Goal: Information Seeking & Learning: Check status

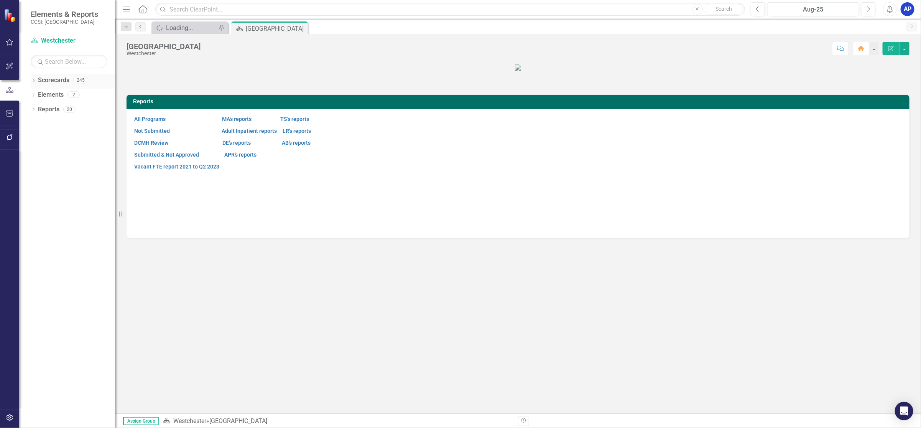
click at [35, 81] on icon "Dropdown" at bounding box center [33, 81] width 5 height 4
click at [38, 95] on icon "Dropdown" at bounding box center [38, 94] width 6 height 5
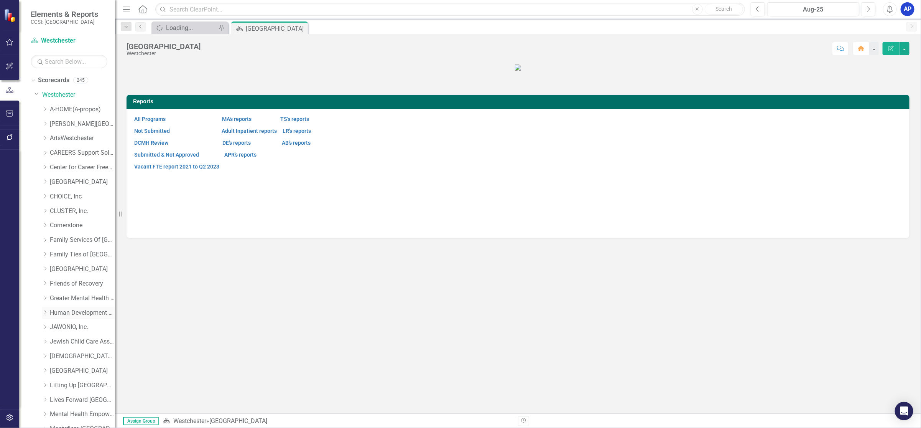
click at [43, 311] on icon "Dropdown" at bounding box center [45, 312] width 6 height 5
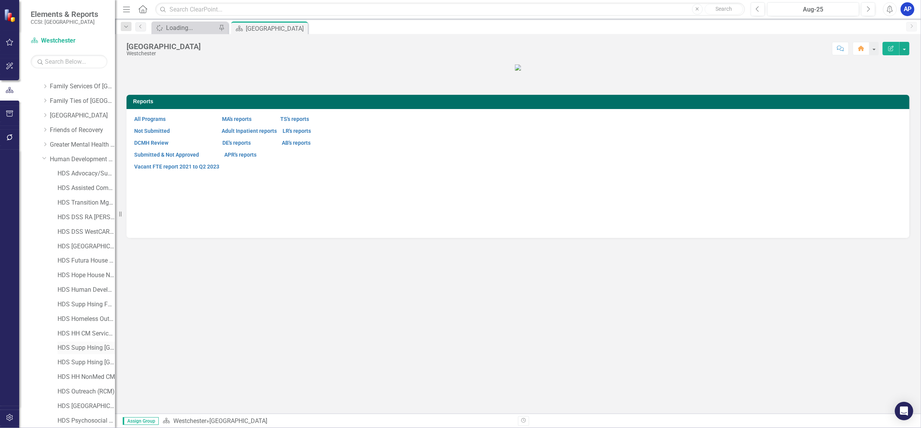
scroll to position [230, 0]
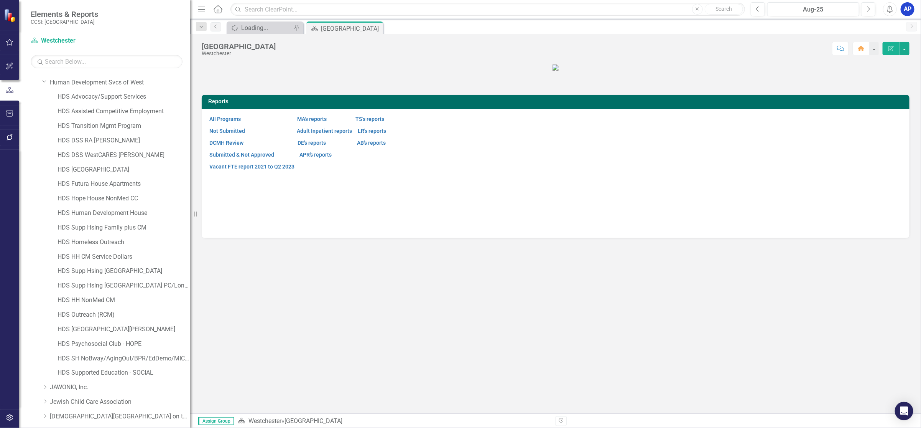
drag, startPoint x: 118, startPoint y: 212, endPoint x: 190, endPoint y: 232, distance: 74.6
click at [190, 232] on div "Resize" at bounding box center [193, 214] width 6 height 428
click at [94, 154] on link "HDS DSS WestCARES [PERSON_NAME]" at bounding box center [124, 155] width 133 height 9
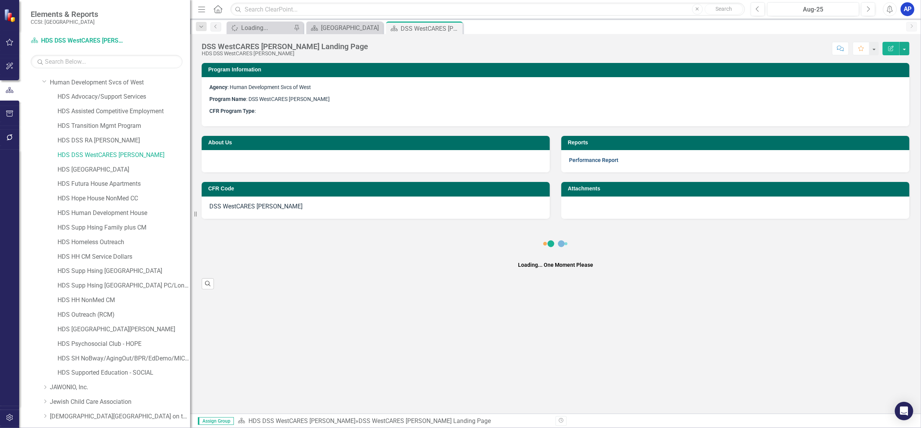
click at [582, 160] on link "Performance Report" at bounding box center [593, 160] width 49 height 6
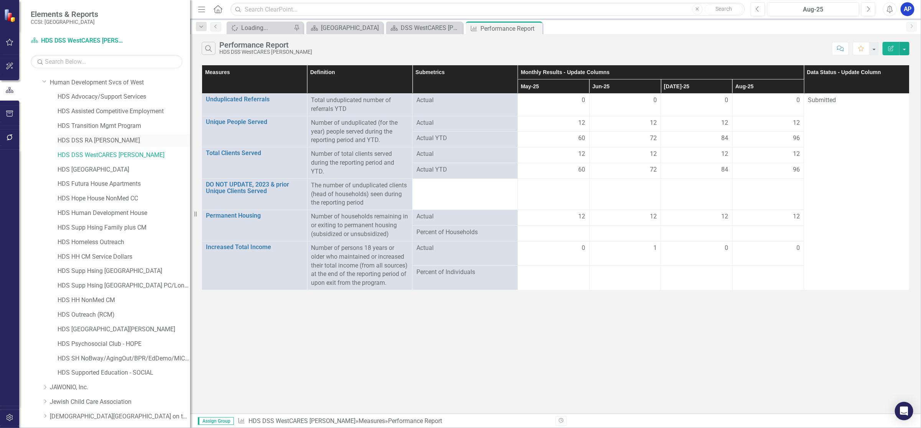
click at [77, 142] on link "HDS DSS RA [PERSON_NAME]" at bounding box center [124, 140] width 133 height 9
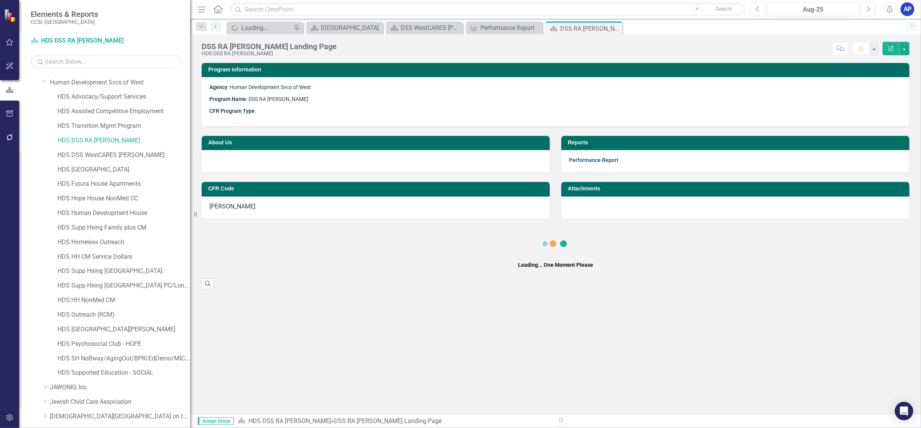
click at [582, 161] on link "Performance Report" at bounding box center [593, 160] width 49 height 6
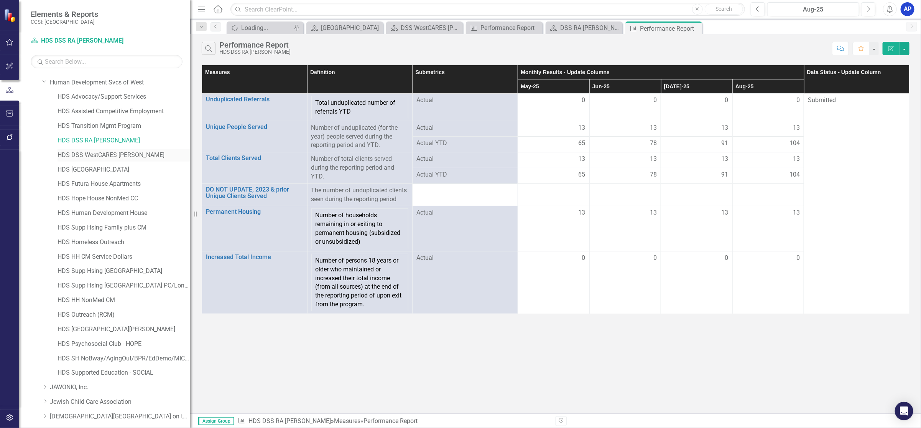
click at [87, 158] on link "HDS DSS WestCARES [PERSON_NAME]" at bounding box center [124, 155] width 133 height 9
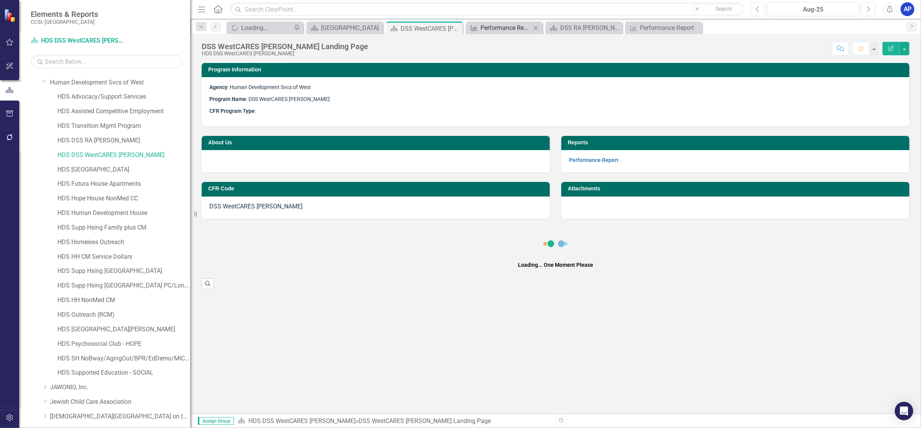
click at [510, 27] on div "Performance Report" at bounding box center [506, 28] width 51 height 10
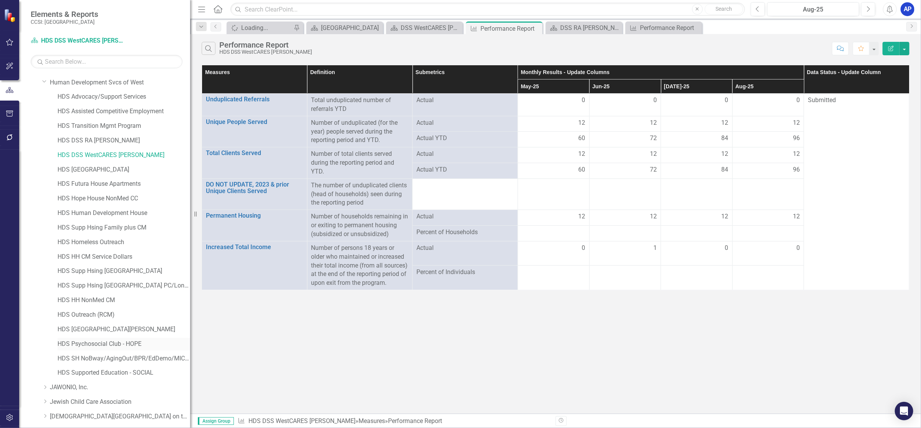
click at [106, 342] on link "HDS Psychosocial Club - HOPE" at bounding box center [124, 343] width 133 height 9
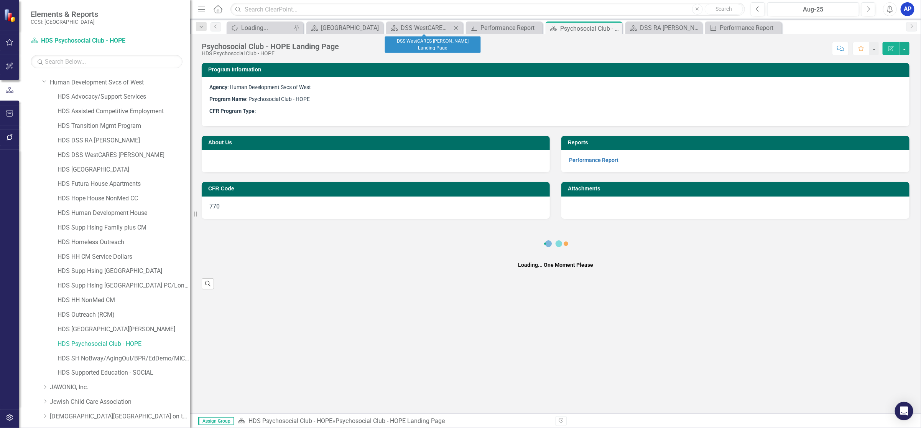
click at [457, 27] on icon at bounding box center [456, 28] width 4 height 4
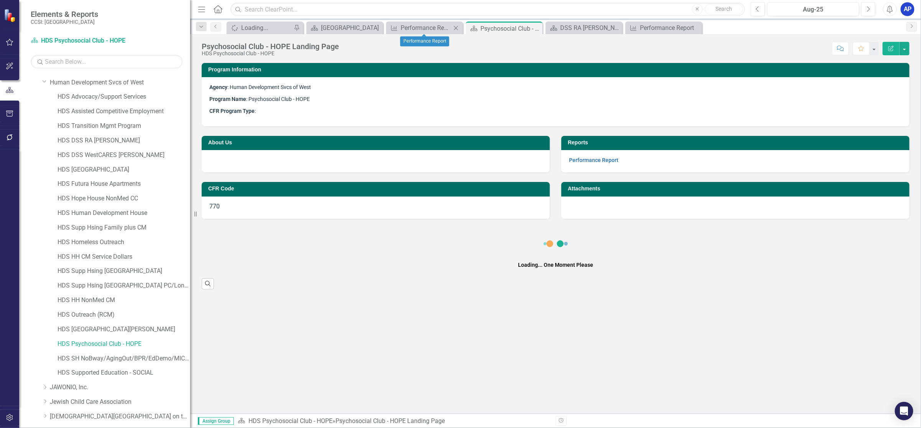
click at [457, 27] on icon at bounding box center [456, 28] width 4 height 4
click at [0, 0] on icon "Close" at bounding box center [0, 0] width 0 height 0
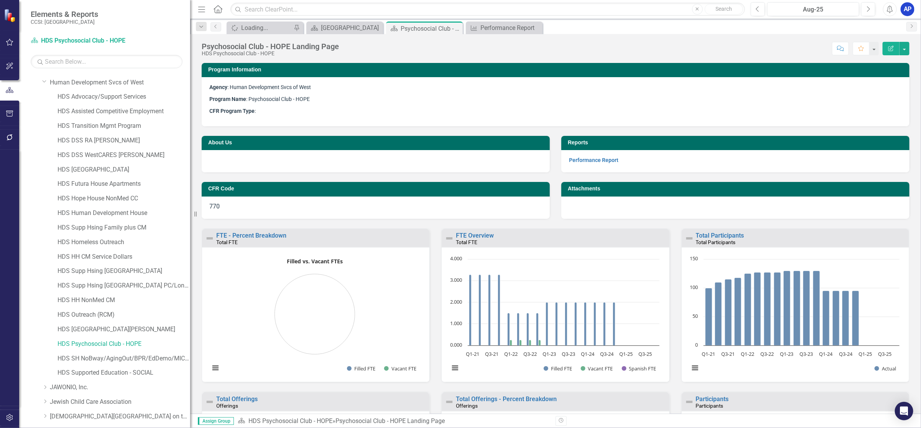
click at [0, 0] on icon "Close" at bounding box center [0, 0] width 0 height 0
click at [591, 160] on link "Performance Report" at bounding box center [593, 160] width 49 height 6
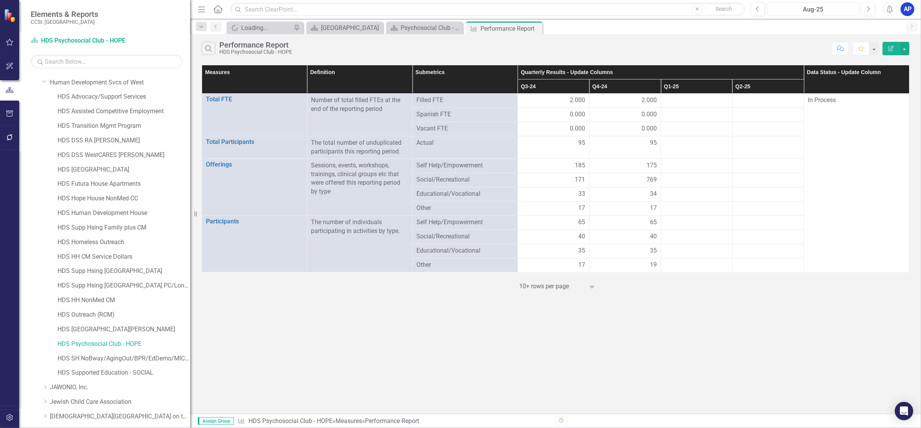
click at [816, 11] on div "Aug-25" at bounding box center [813, 9] width 87 height 9
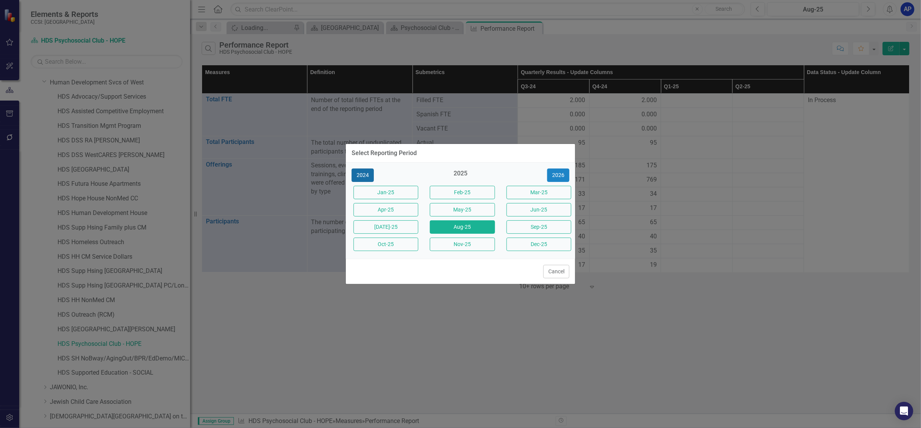
click at [359, 171] on button "2024" at bounding box center [363, 174] width 22 height 13
click at [535, 245] on button "Dec-24" at bounding box center [539, 243] width 65 height 13
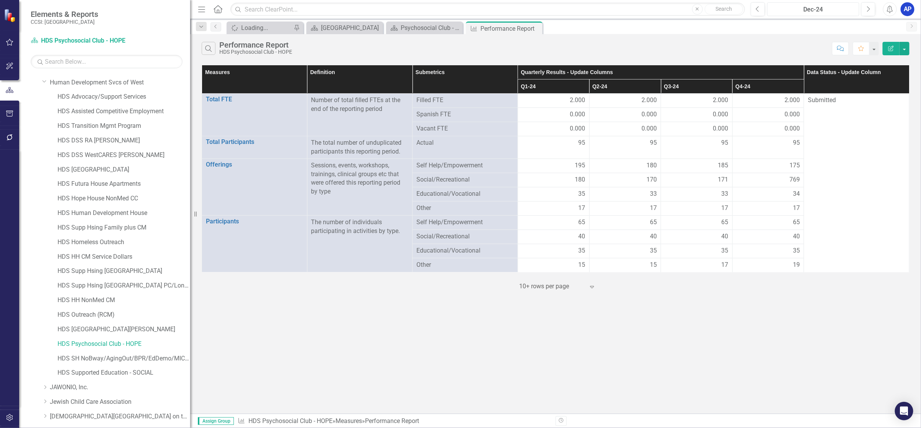
click at [820, 10] on div "Dec-24" at bounding box center [813, 9] width 87 height 9
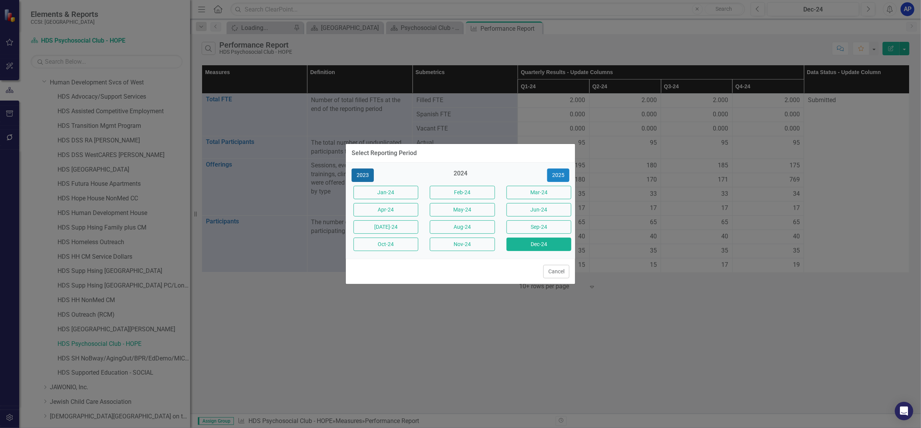
click at [363, 174] on button "2023" at bounding box center [363, 174] width 22 height 13
click at [523, 243] on button "Dec-23" at bounding box center [539, 243] width 65 height 13
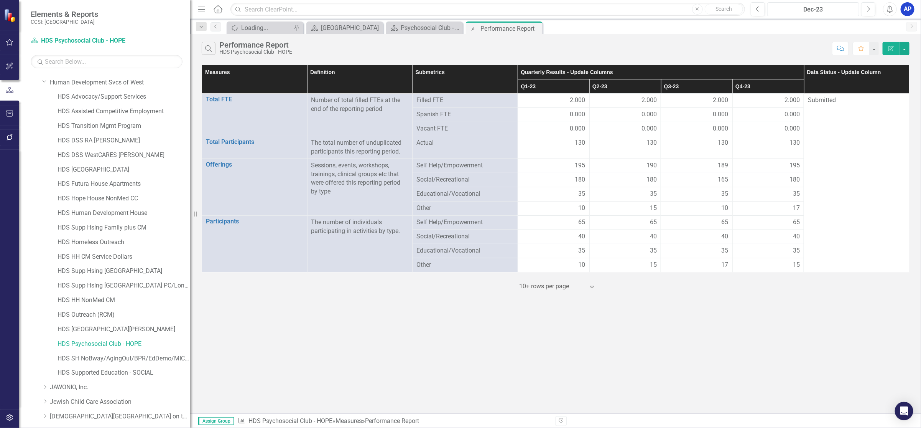
click at [830, 10] on div "Dec-23" at bounding box center [813, 9] width 87 height 9
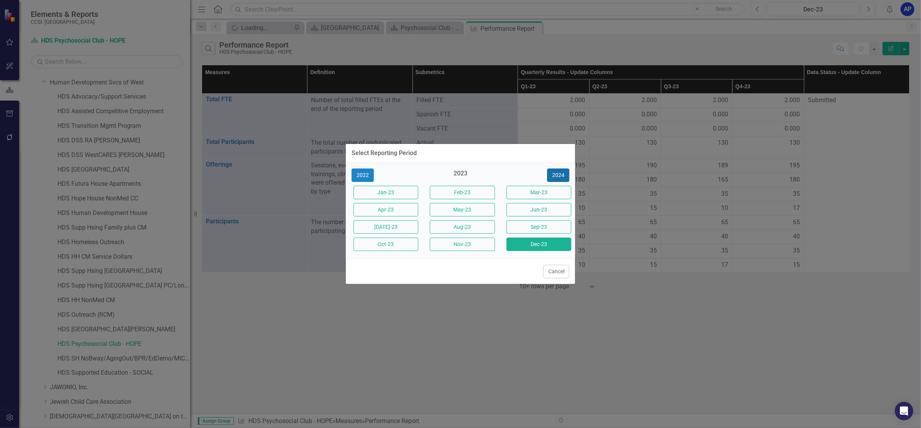
click at [557, 173] on button "2024" at bounding box center [558, 174] width 22 height 13
click at [556, 175] on button "2025" at bounding box center [558, 174] width 22 height 13
click at [528, 246] on button "Dec-25" at bounding box center [539, 243] width 65 height 13
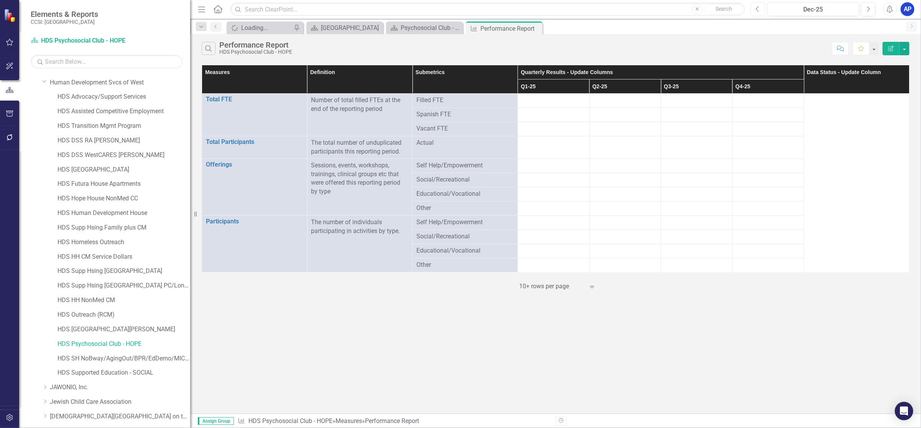
click at [759, 7] on icon "Previous" at bounding box center [758, 9] width 4 height 7
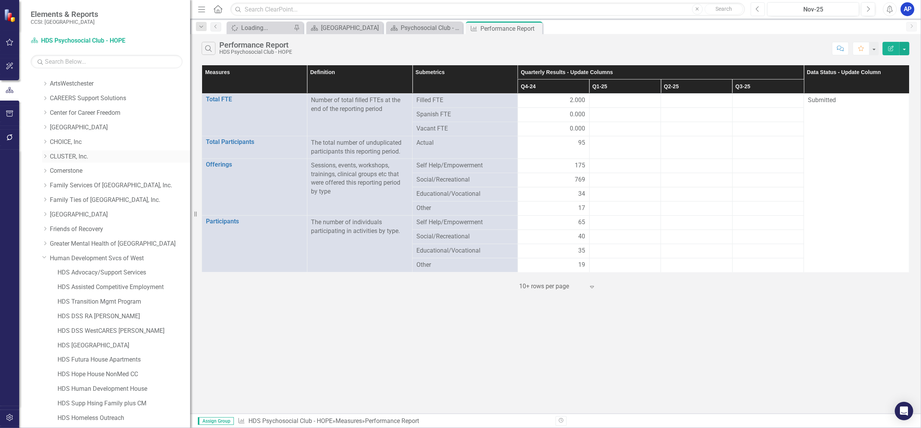
scroll to position [77, 0]
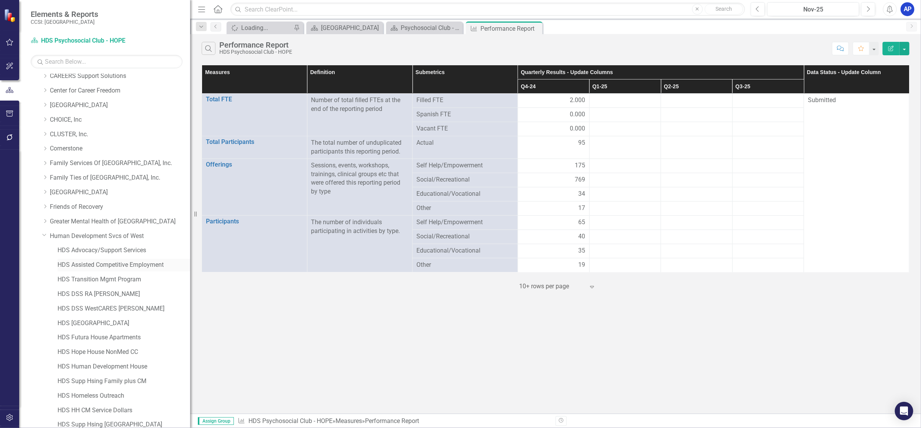
click at [83, 263] on link "HDS Assisted Competitive Employment" at bounding box center [124, 264] width 133 height 9
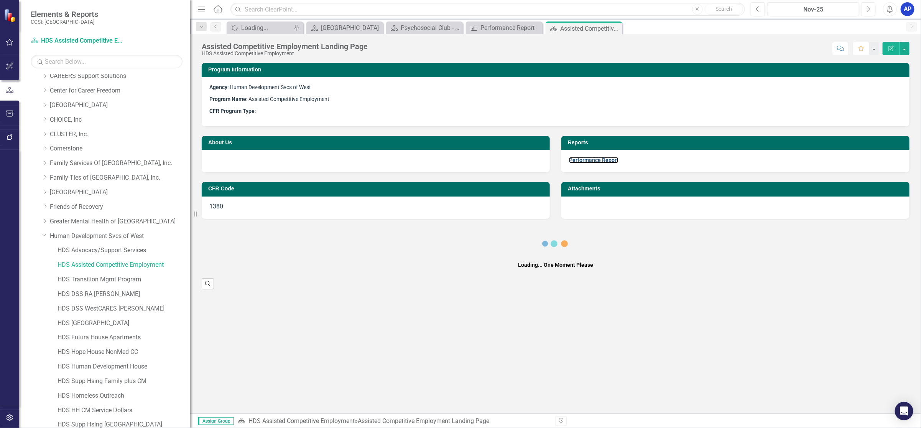
click at [605, 160] on link "Performance Report" at bounding box center [593, 160] width 49 height 6
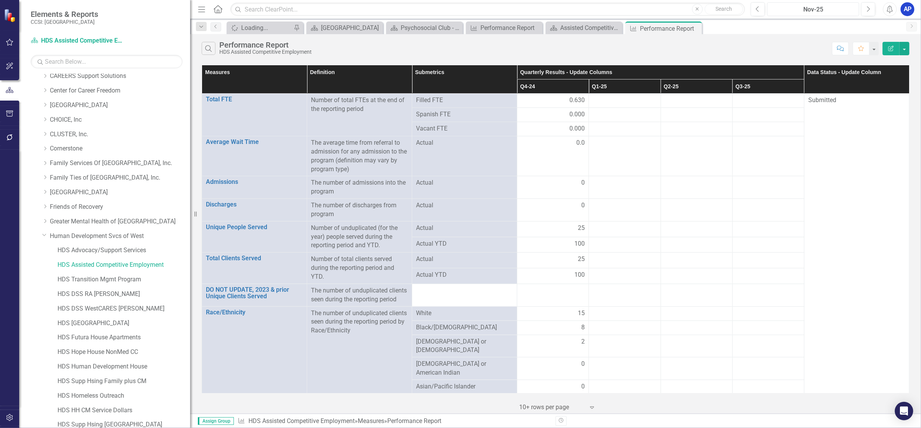
click at [810, 10] on div "Nov-25" at bounding box center [813, 9] width 87 height 9
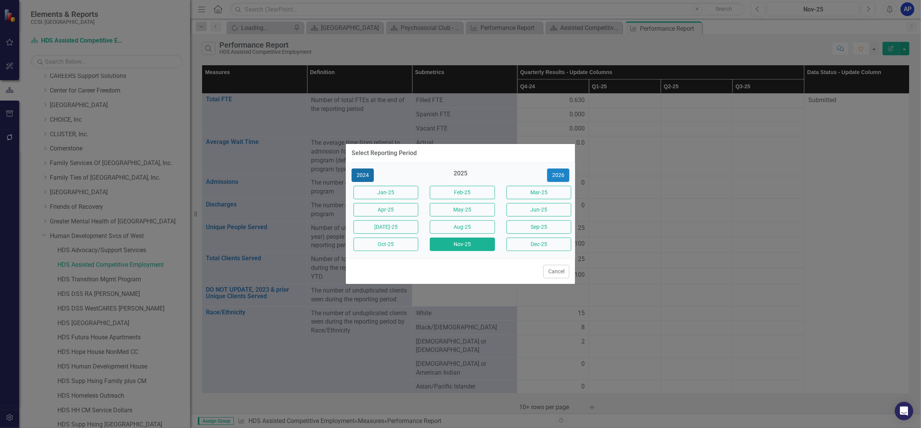
click at [359, 172] on button "2024" at bounding box center [363, 174] width 22 height 13
click at [526, 241] on button "Dec-24" at bounding box center [539, 243] width 65 height 13
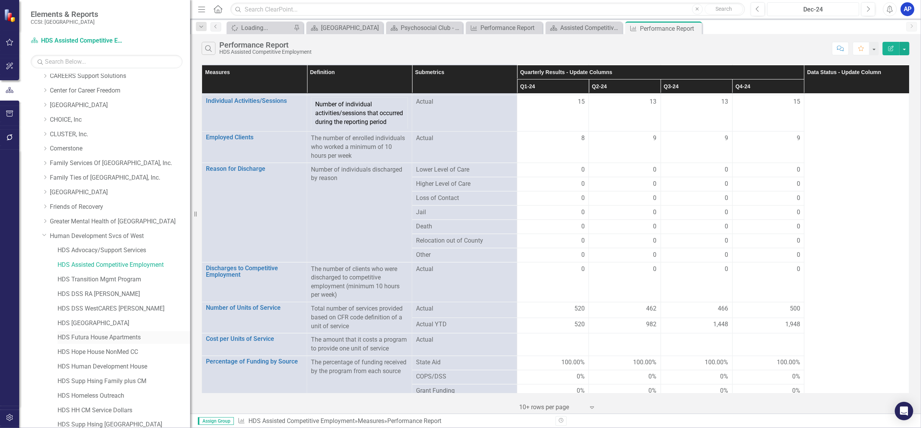
scroll to position [153, 0]
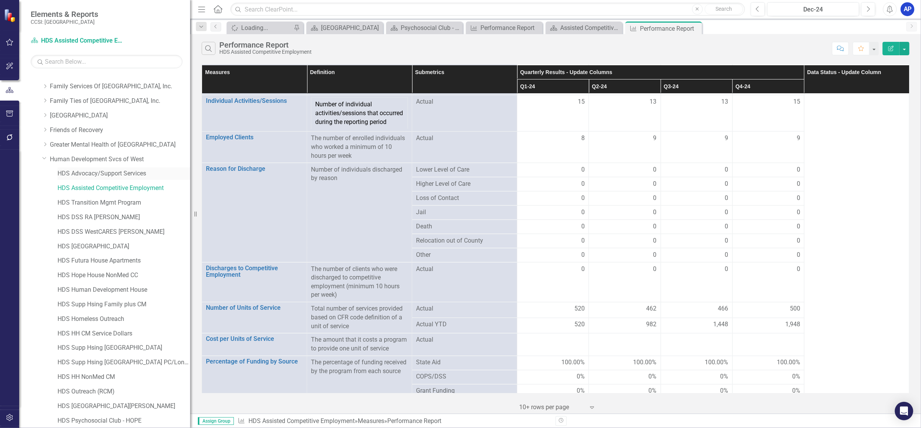
click at [116, 175] on link "HDS Advocacy/Support Services" at bounding box center [124, 173] width 133 height 9
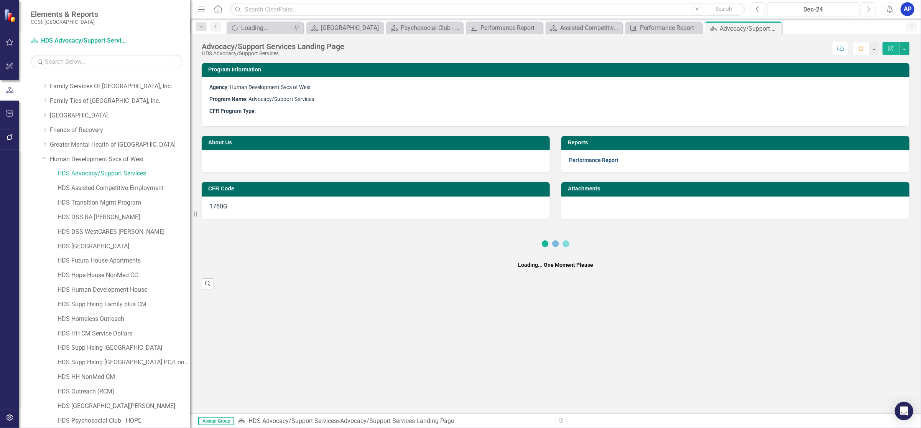
click at [582, 161] on link "Performance Report" at bounding box center [593, 160] width 49 height 6
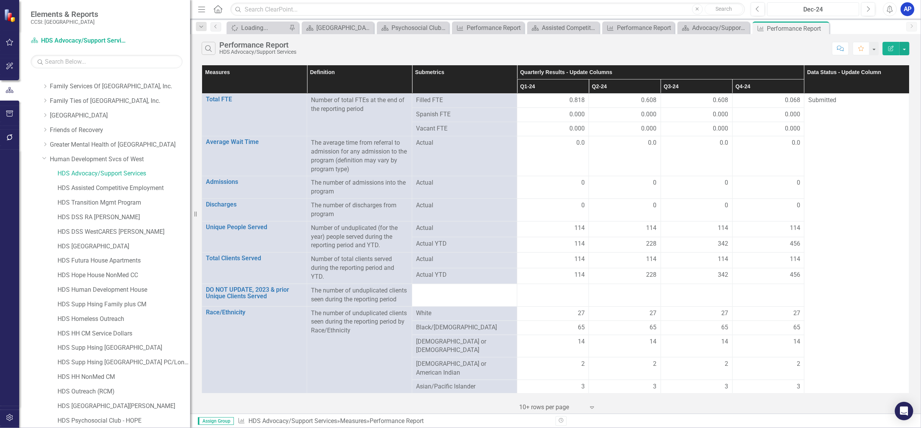
click at [822, 11] on div "Dec-24" at bounding box center [813, 9] width 87 height 9
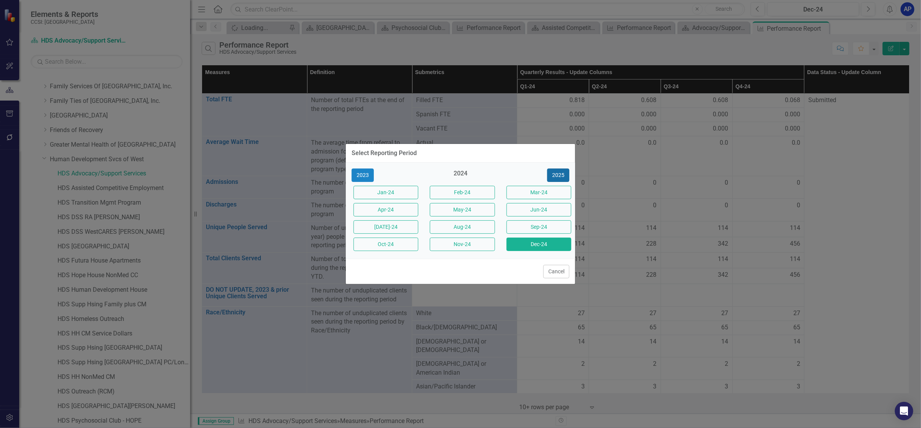
click at [564, 175] on button "2025" at bounding box center [558, 174] width 22 height 13
click at [480, 224] on button "Aug-25" at bounding box center [462, 226] width 65 height 13
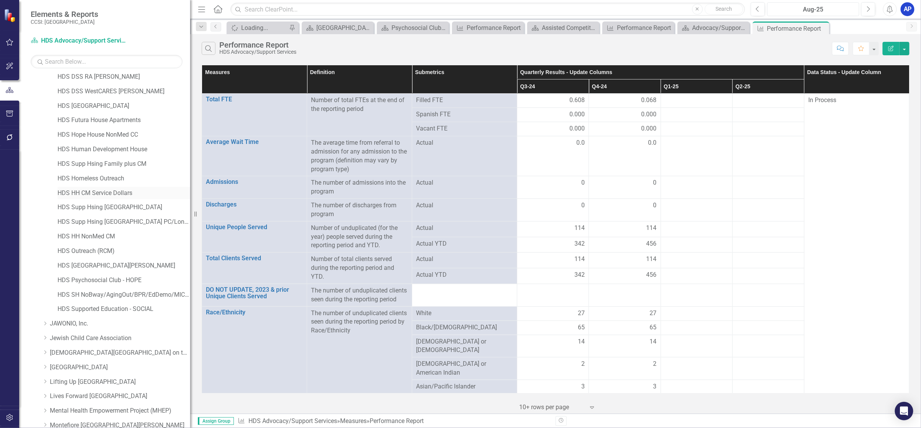
scroll to position [307, 0]
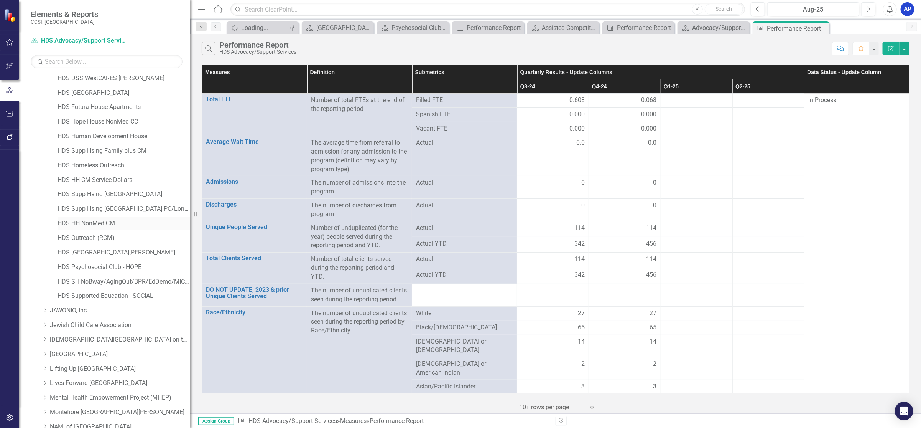
click at [96, 225] on link "HDS HH NonMed CM" at bounding box center [124, 223] width 133 height 9
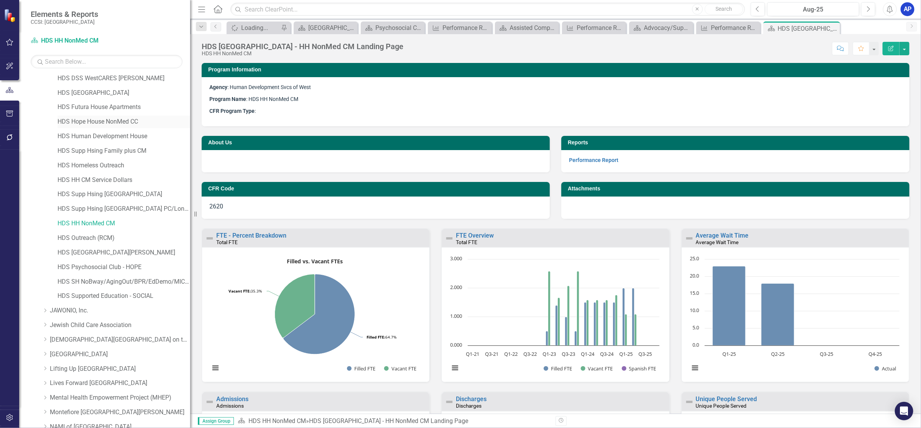
click at [100, 123] on link "HDS Hope House NonMed CC" at bounding box center [124, 121] width 133 height 9
drag, startPoint x: 759, startPoint y: 29, endPoint x: 752, endPoint y: 29, distance: 6.5
click at [0, 0] on icon "Close" at bounding box center [0, 0] width 0 height 0
click at [750, 28] on icon "Close" at bounding box center [754, 28] width 8 height 6
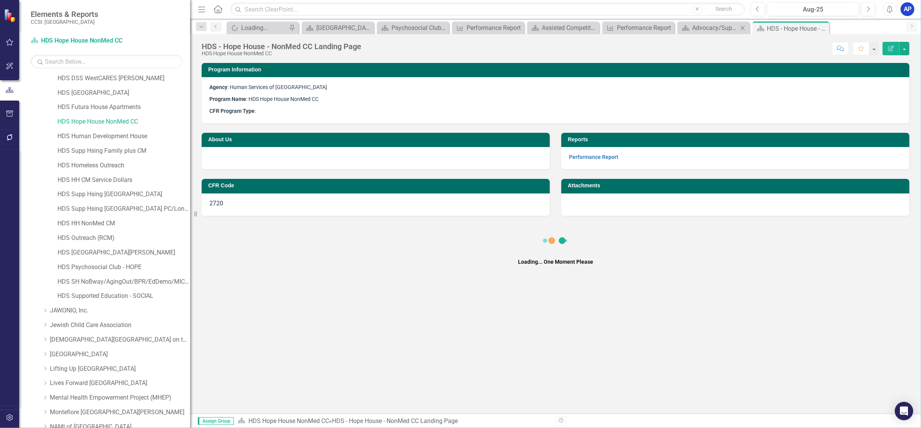
click at [741, 28] on icon "Close" at bounding box center [743, 28] width 8 height 6
click at [693, 30] on icon "Close" at bounding box center [695, 28] width 8 height 6
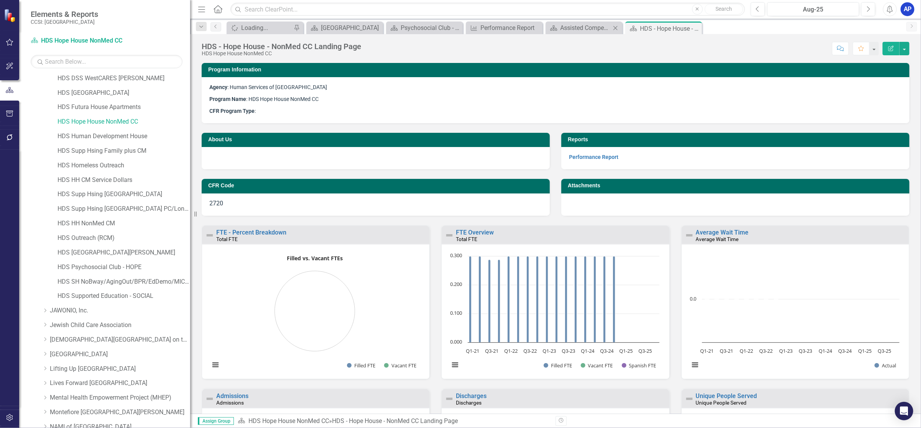
click at [616, 28] on icon "Close" at bounding box center [616, 28] width 8 height 6
click at [537, 26] on icon "Close" at bounding box center [536, 28] width 8 height 6
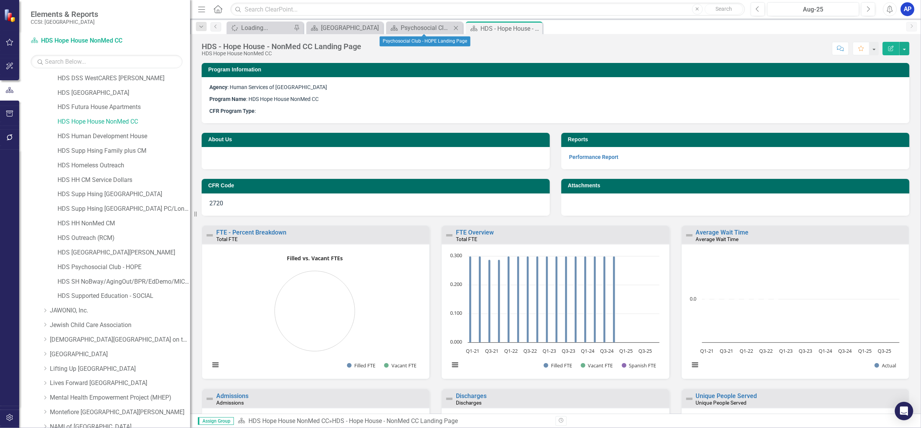
click at [456, 30] on icon "Close" at bounding box center [456, 28] width 8 height 6
click at [583, 158] on link "Performance Report" at bounding box center [593, 157] width 49 height 6
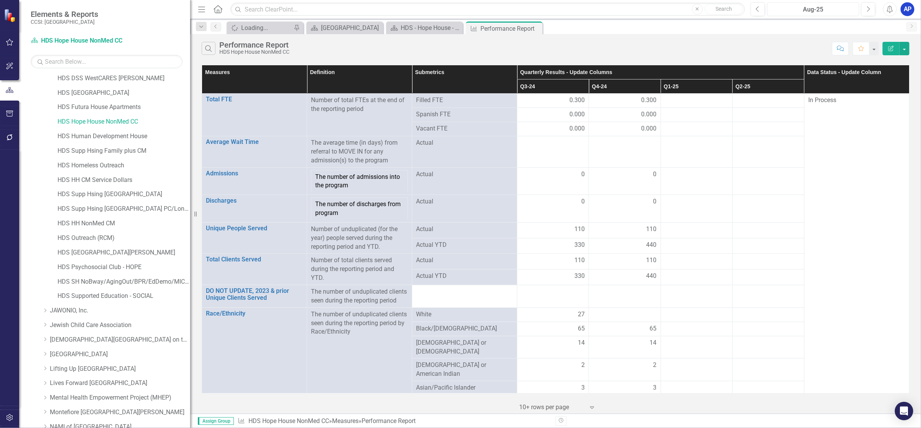
click at [810, 9] on div "Aug-25" at bounding box center [813, 9] width 87 height 9
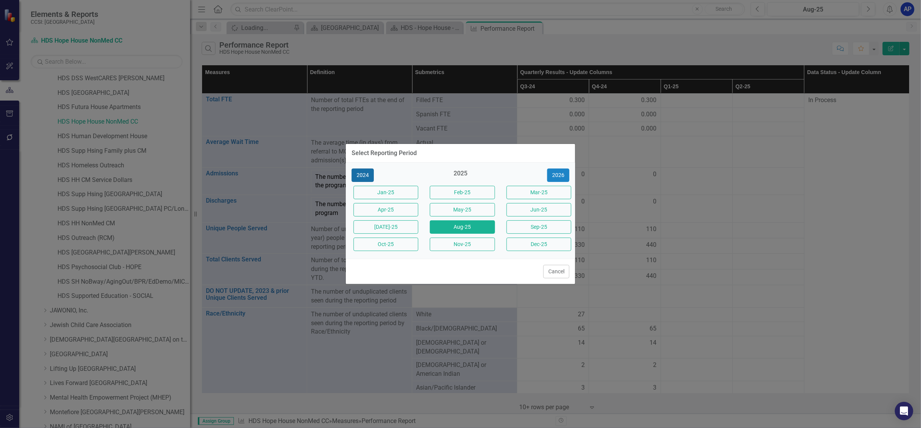
click at [369, 172] on button "2024" at bounding box center [363, 174] width 22 height 13
click at [533, 243] on button "Dec-24" at bounding box center [539, 243] width 65 height 13
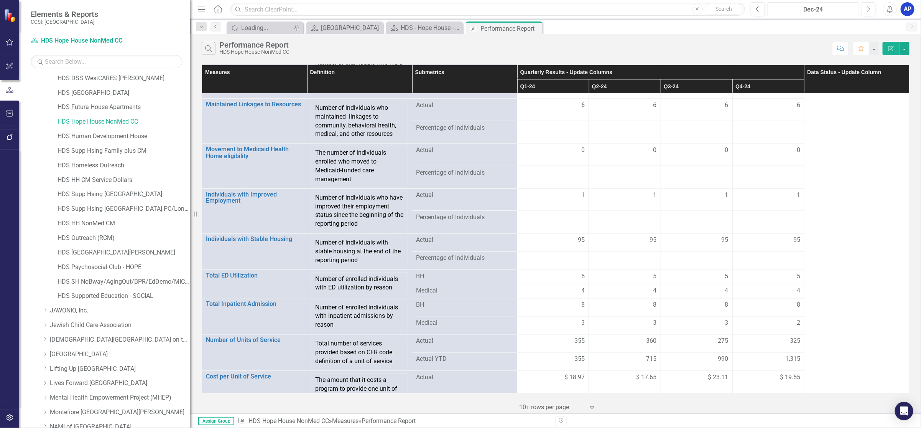
scroll to position [802, 0]
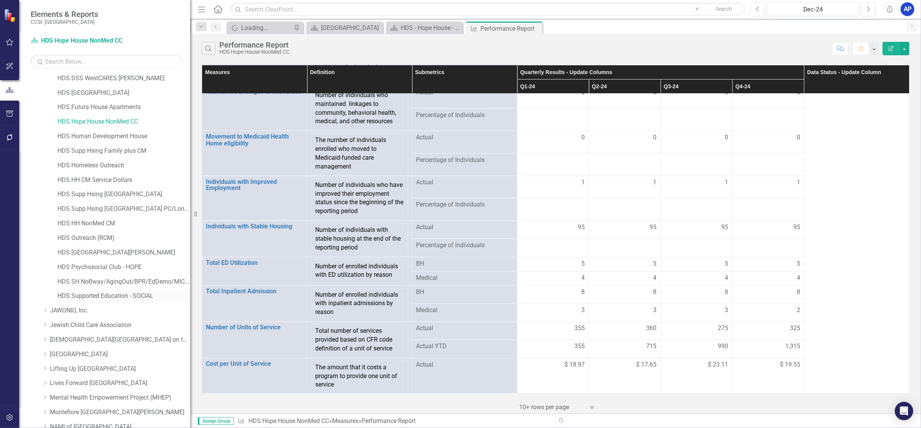
click at [104, 293] on link "HDS Supported Education - SOCIAL" at bounding box center [124, 295] width 133 height 9
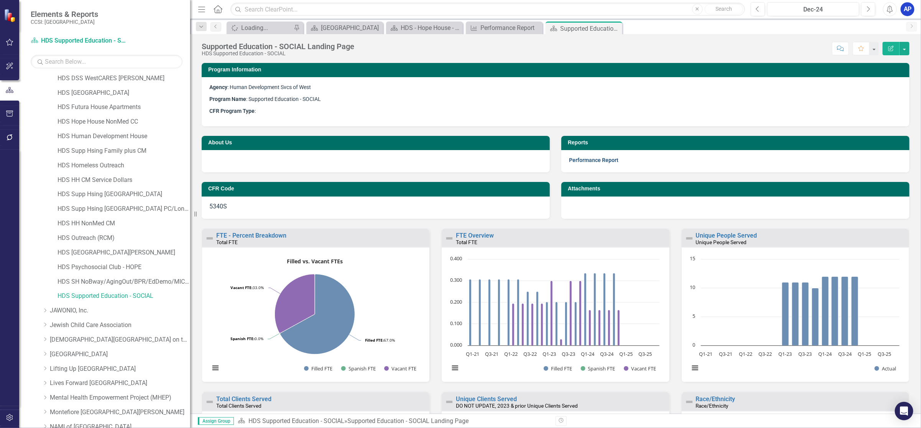
click at [587, 160] on link "Performance Report" at bounding box center [593, 160] width 49 height 6
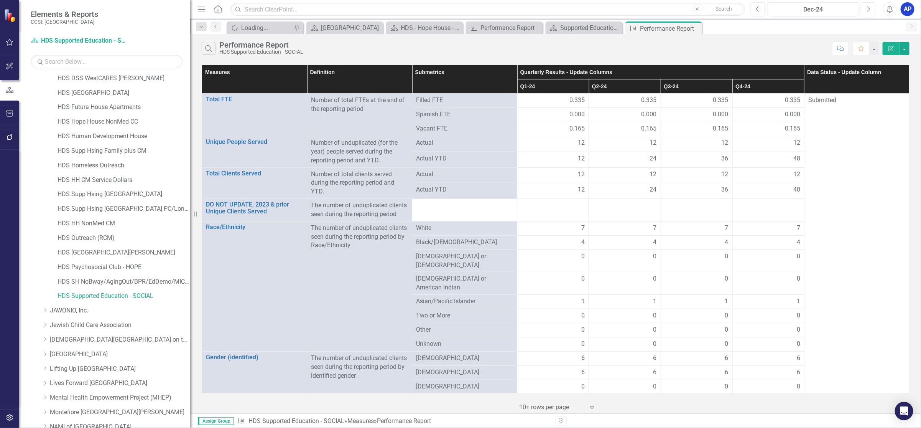
click at [869, 8] on icon "Next" at bounding box center [868, 9] width 4 height 7
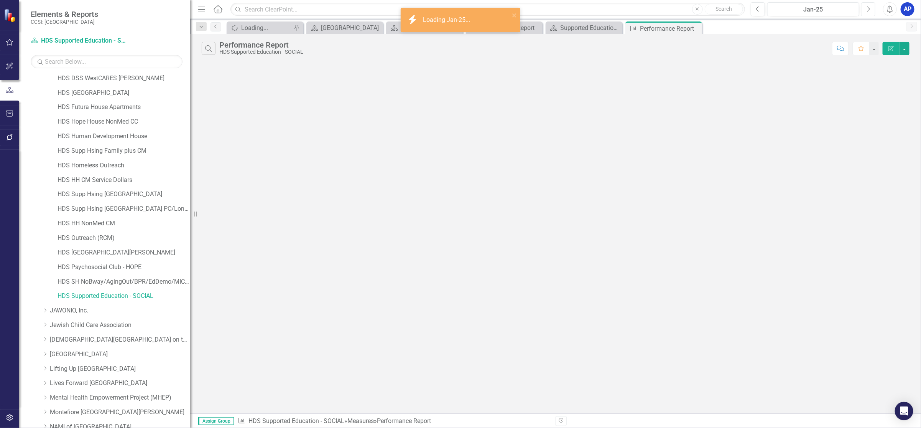
click at [869, 8] on icon "Next" at bounding box center [868, 9] width 4 height 7
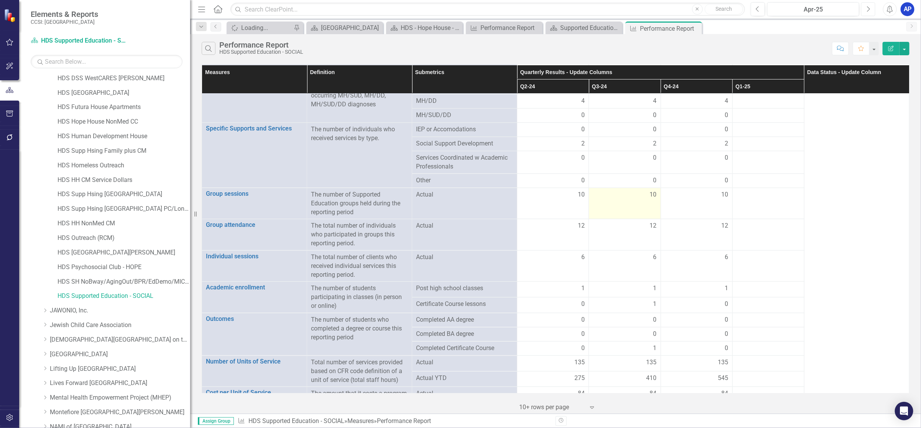
scroll to position [497, 0]
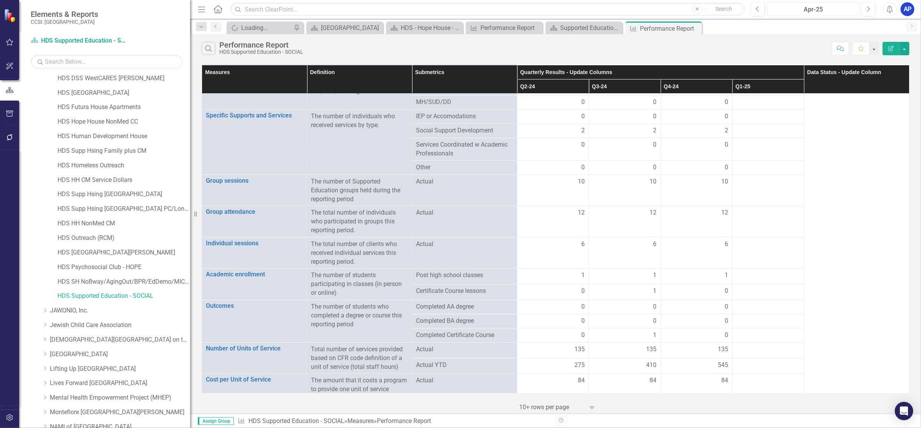
click at [814, 10] on div "Apr-25" at bounding box center [813, 9] width 87 height 9
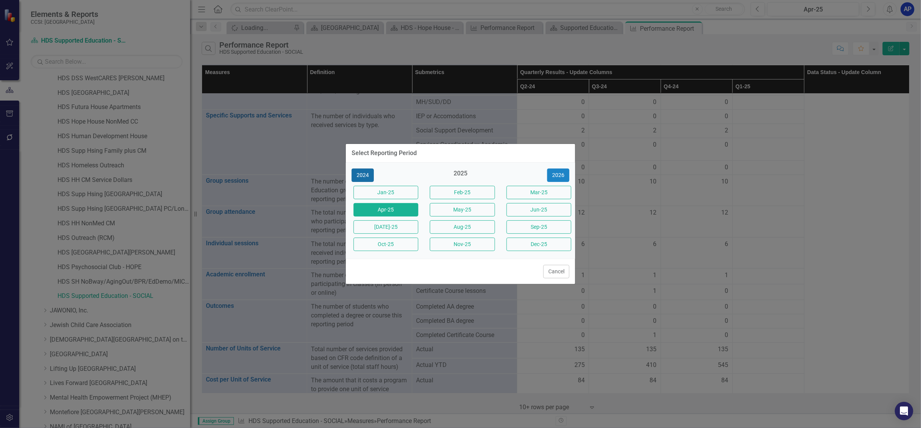
click at [363, 173] on button "2024" at bounding box center [363, 174] width 22 height 13
click at [534, 242] on button "Dec-24" at bounding box center [539, 243] width 65 height 13
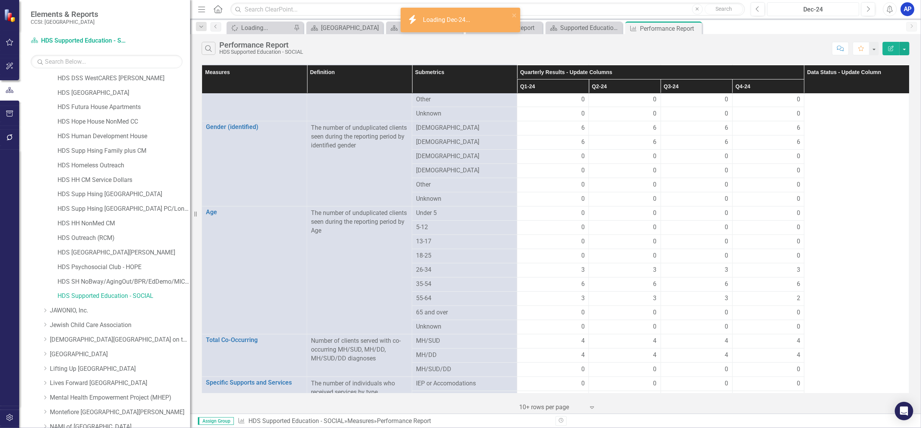
scroll to position [497, 0]
